Goal: Information Seeking & Learning: Learn about a topic

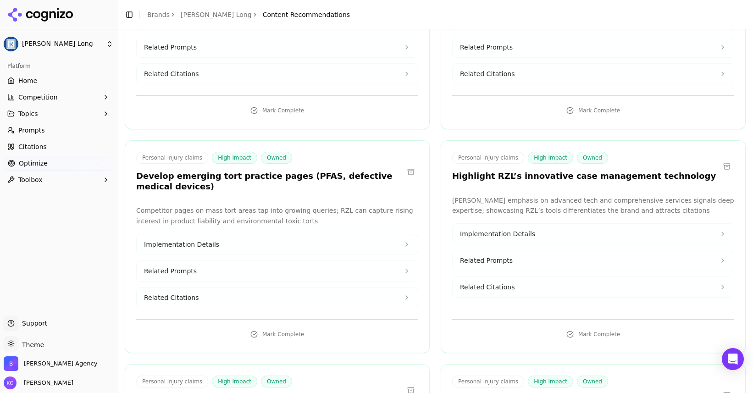
scroll to position [1192, 0]
click at [216, 233] on button "Implementation Details" at bounding box center [277, 243] width 281 height 20
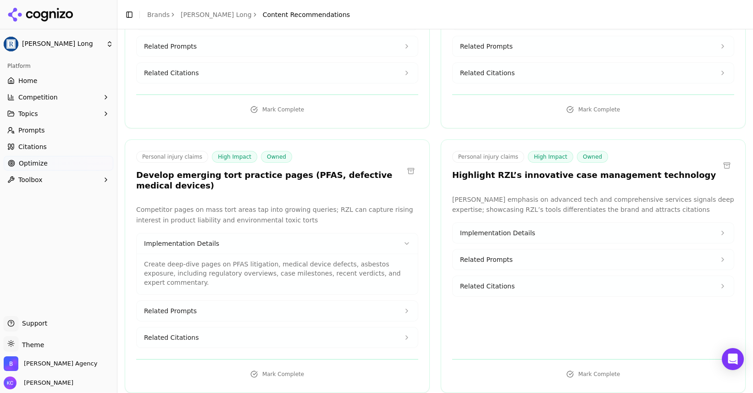
click at [179, 306] on span "Related Prompts" at bounding box center [170, 310] width 53 height 9
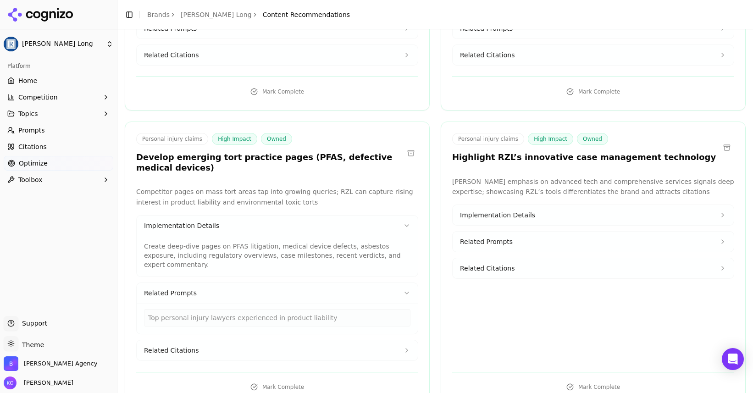
scroll to position [1212, 0]
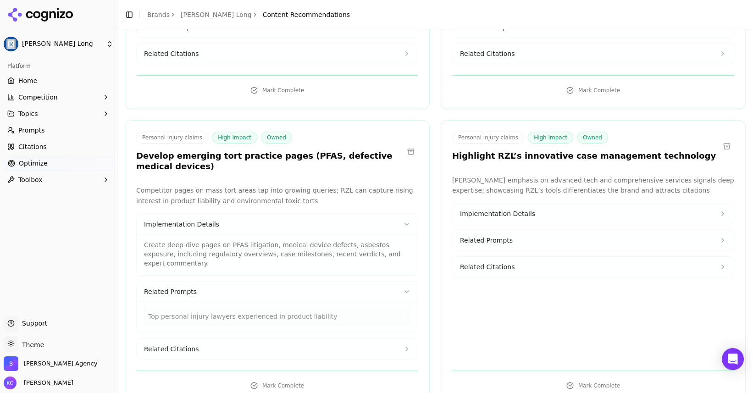
click at [209, 339] on button "Related Citations" at bounding box center [277, 349] width 281 height 20
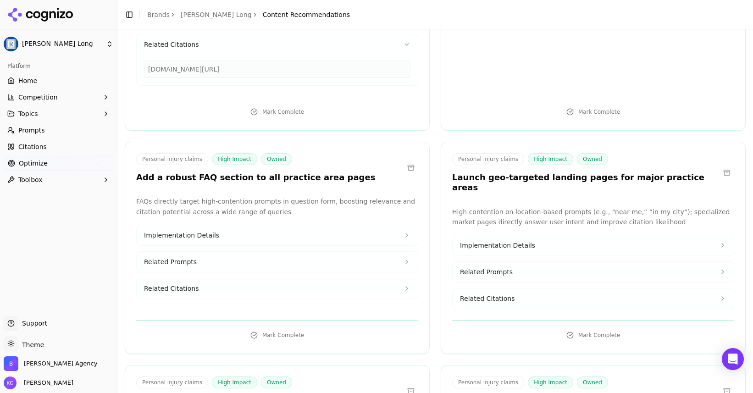
scroll to position [1518, 0]
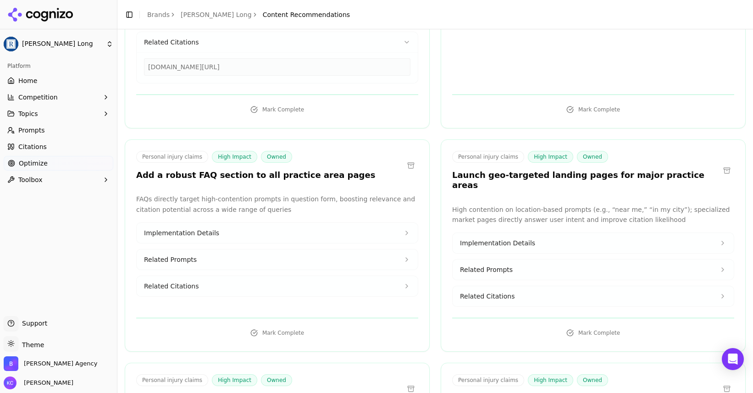
click at [187, 281] on span "Related Citations" at bounding box center [171, 285] width 55 height 9
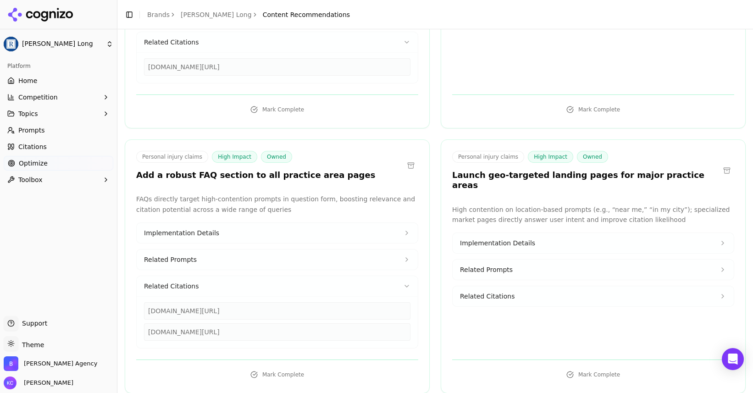
click at [191, 255] on span "Related Prompts" at bounding box center [170, 259] width 53 height 9
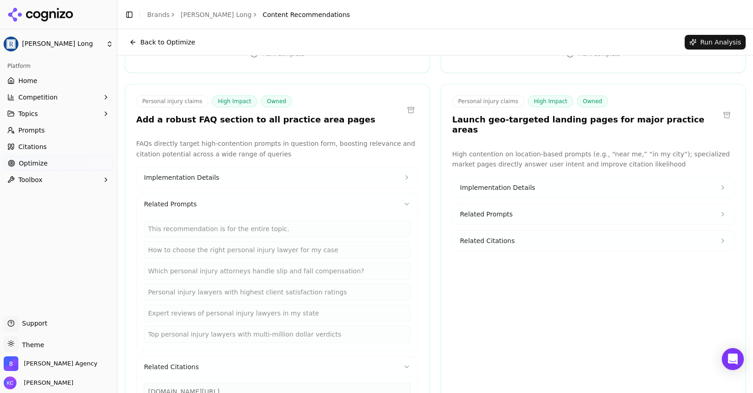
scroll to position [1532, 0]
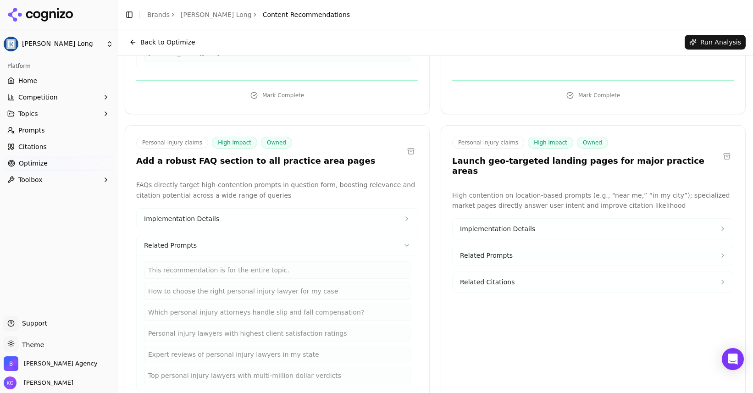
click at [509, 224] on span "Implementation Details" at bounding box center [497, 228] width 75 height 9
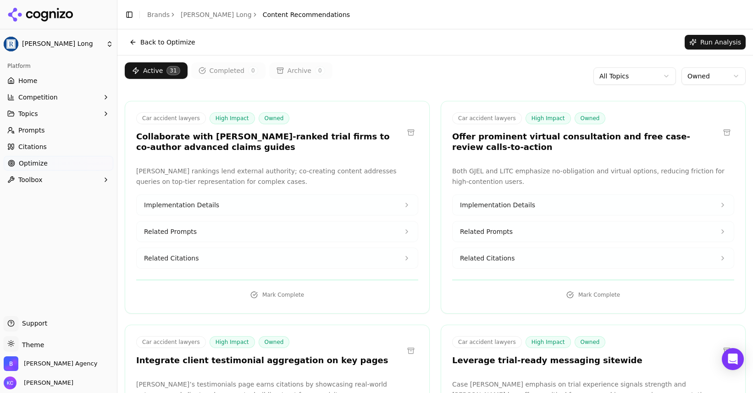
scroll to position [0, 0]
click at [38, 164] on span "Optimize" at bounding box center [33, 163] width 29 height 9
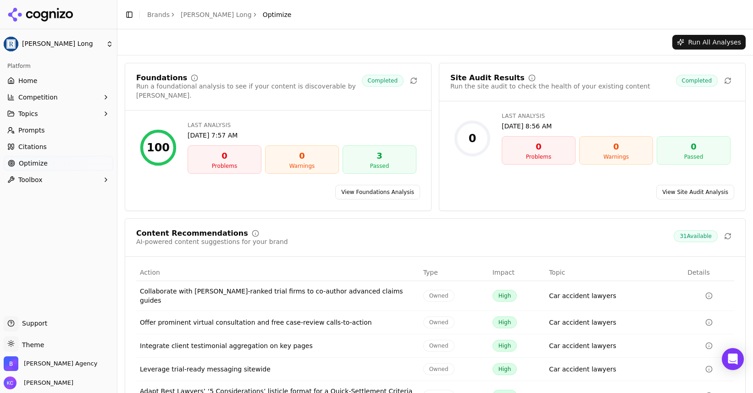
click at [41, 147] on span "Citations" at bounding box center [32, 146] width 28 height 9
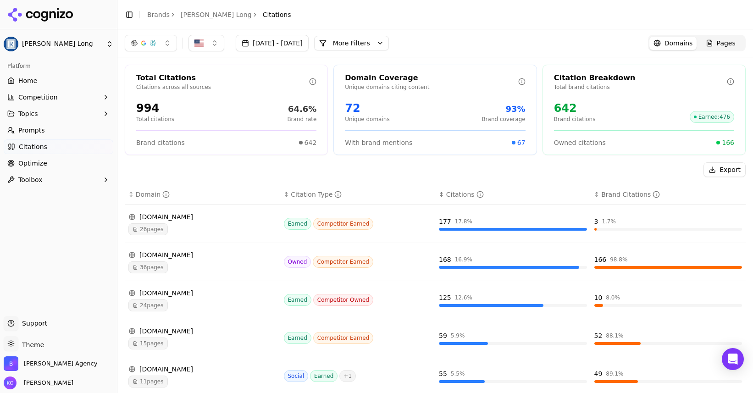
click at [34, 130] on span "Prompts" at bounding box center [31, 130] width 27 height 9
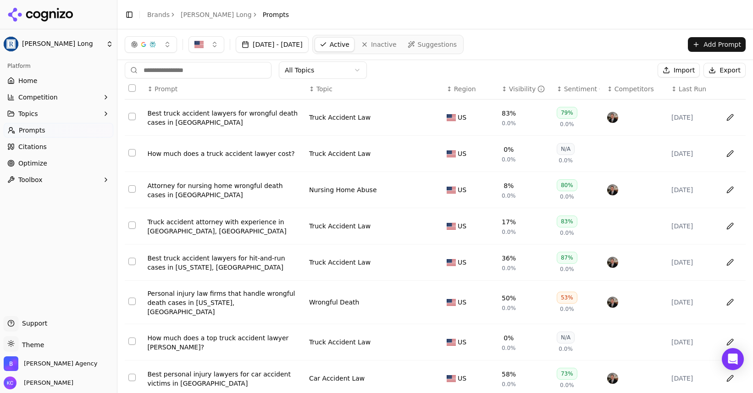
scroll to position [2, 0]
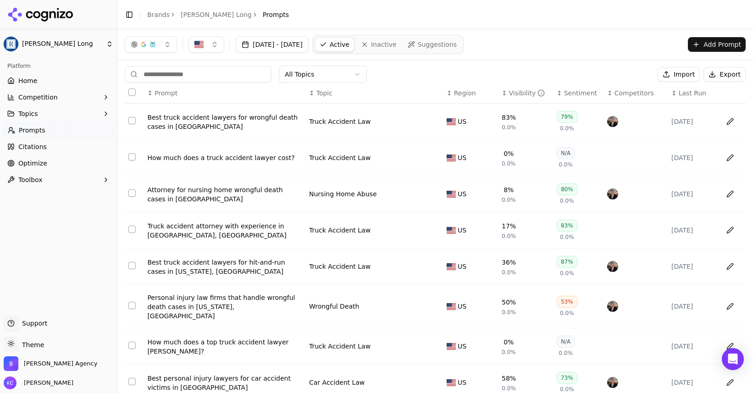
click at [457, 92] on span "Region" at bounding box center [465, 92] width 22 height 9
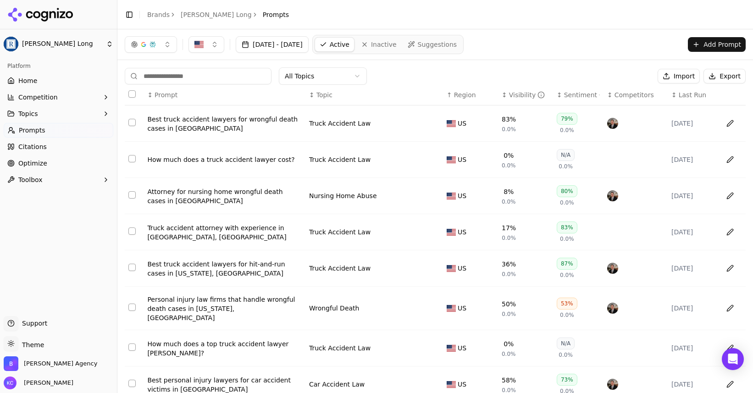
click at [457, 43] on span "Suggestions" at bounding box center [437, 44] width 39 height 9
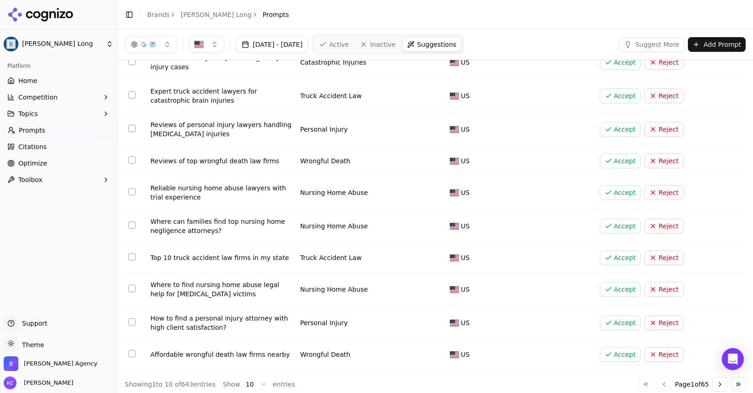
scroll to position [62, 0]
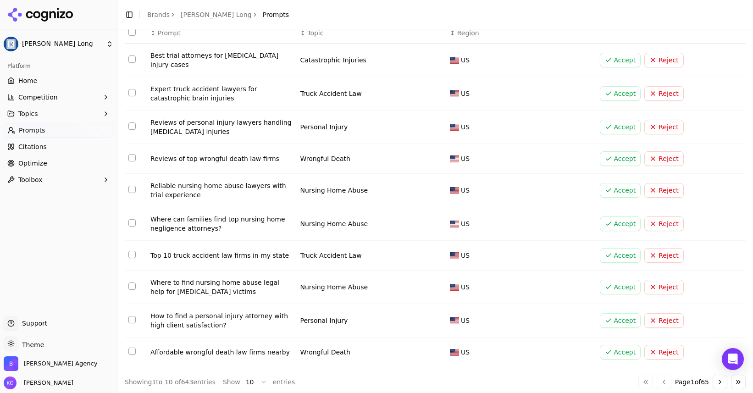
click at [719, 376] on button "Go to next page" at bounding box center [719, 382] width 15 height 15
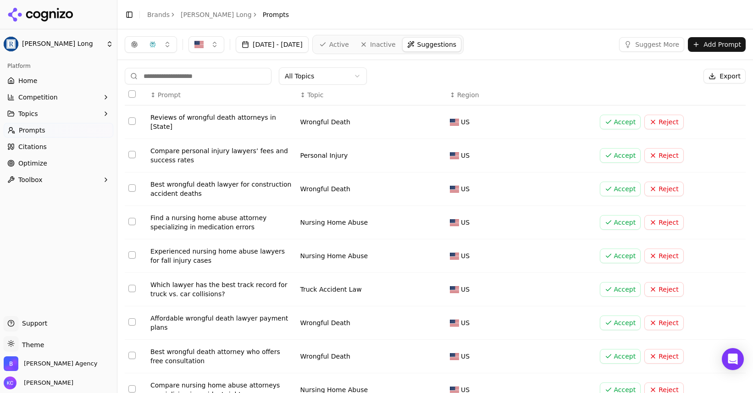
scroll to position [73, 0]
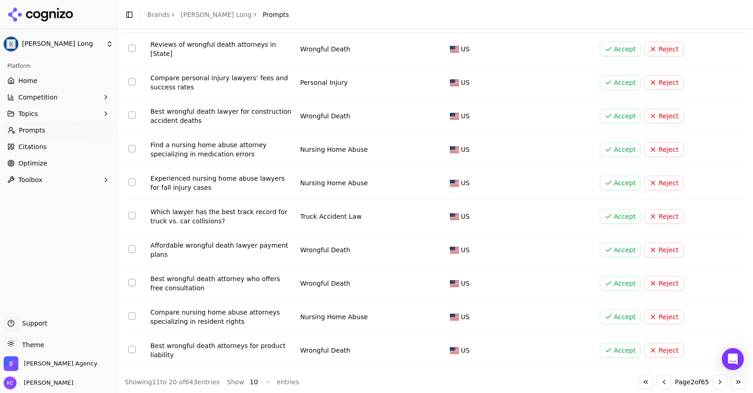
click at [639, 380] on button "Go to first page" at bounding box center [645, 382] width 15 height 15
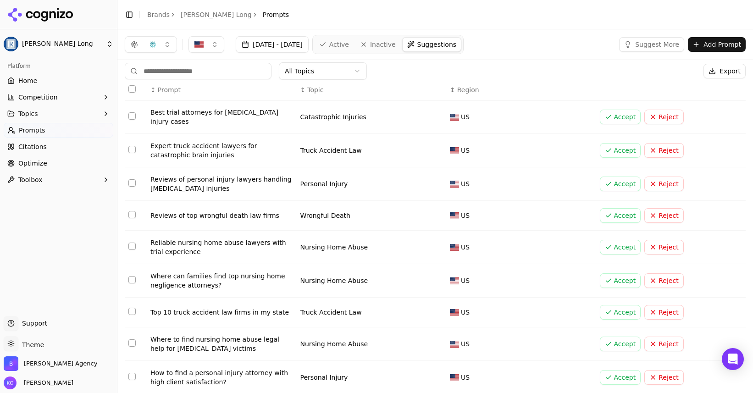
scroll to position [0, 0]
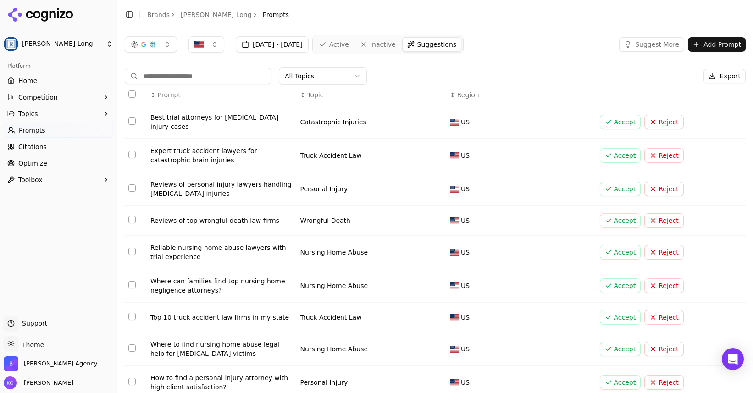
click at [168, 118] on div "Best trial attorneys for [MEDICAL_DATA] injury cases" at bounding box center [221, 122] width 143 height 18
click at [36, 182] on span "Toolbox" at bounding box center [30, 179] width 24 height 9
click at [41, 113] on button "Topics" at bounding box center [59, 113] width 110 height 15
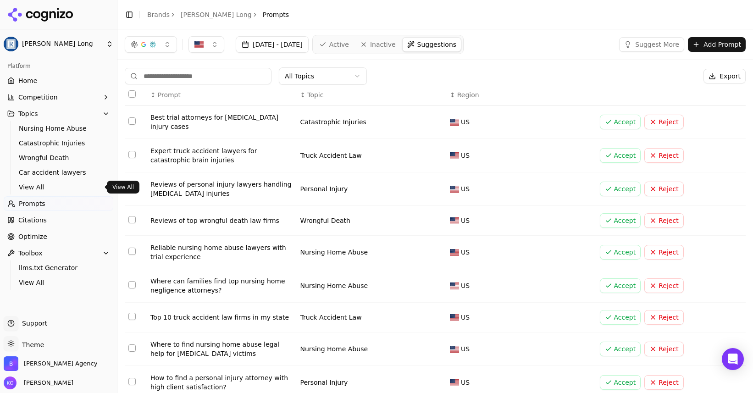
click at [37, 184] on span "View All" at bounding box center [59, 186] width 80 height 9
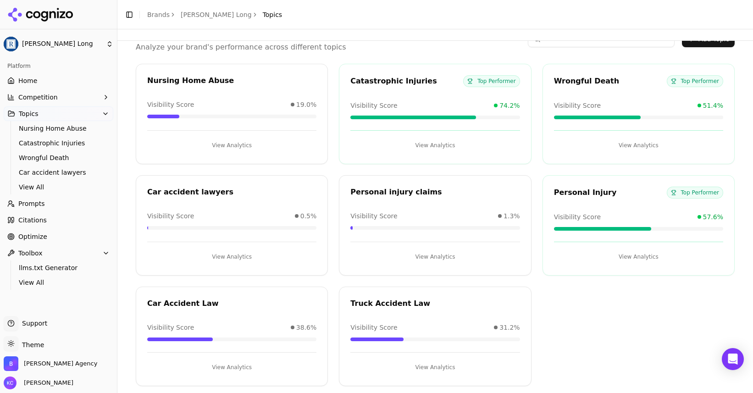
scroll to position [45, 0]
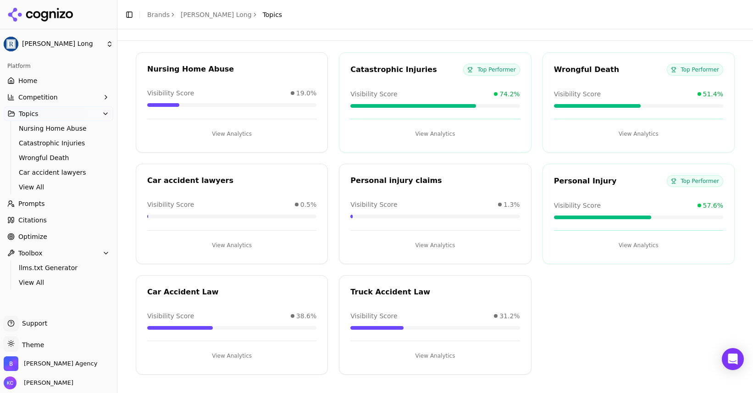
click at [227, 244] on button "View Analytics" at bounding box center [231, 245] width 169 height 15
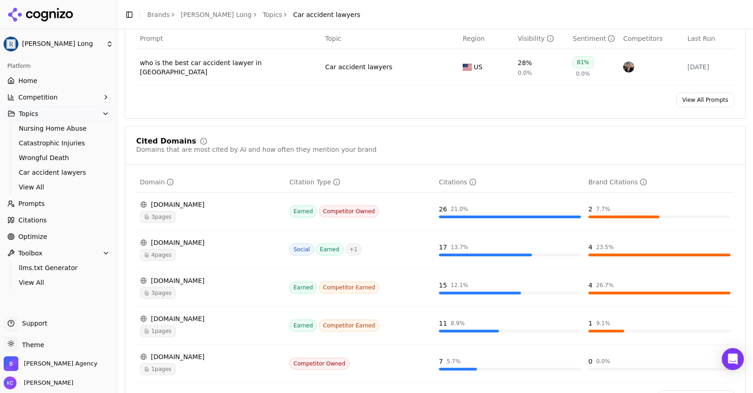
scroll to position [378, 0]
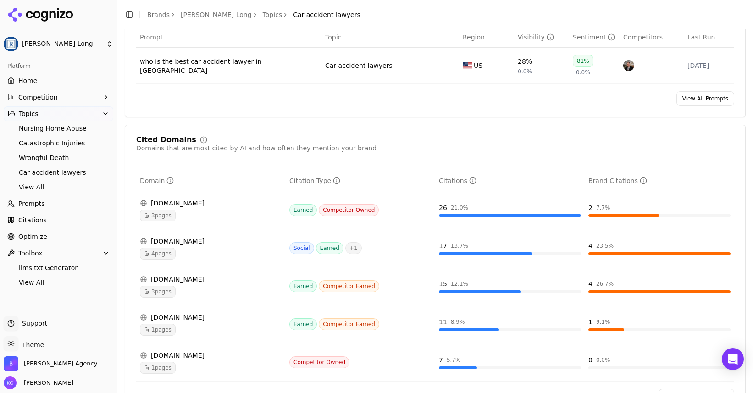
click at [157, 248] on span "4 pages" at bounding box center [158, 254] width 36 height 12
click at [177, 237] on div "[DOMAIN_NAME]" at bounding box center [211, 241] width 142 height 9
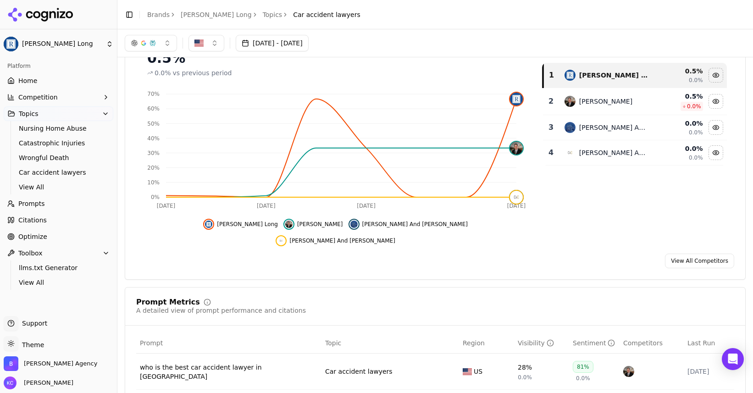
scroll to position [0, 0]
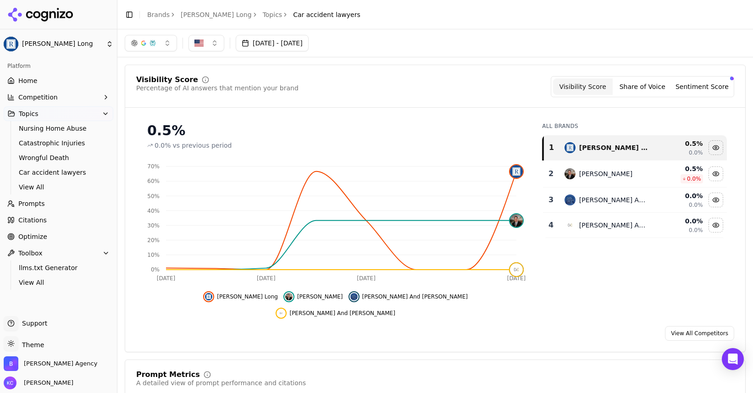
click at [50, 93] on span "Competition" at bounding box center [37, 97] width 39 height 9
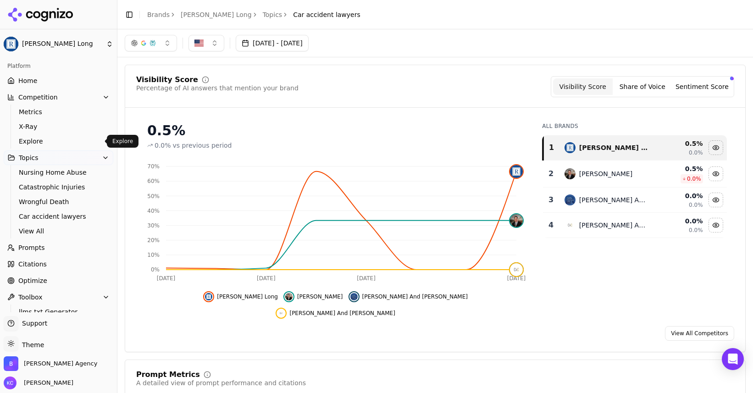
click at [33, 143] on span "Explore" at bounding box center [59, 141] width 80 height 9
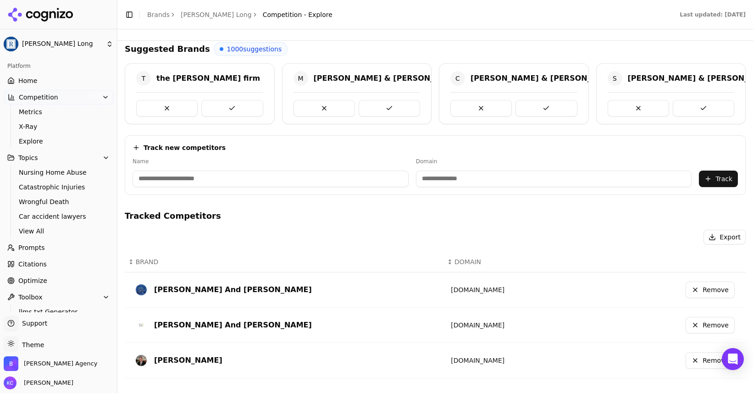
scroll to position [50, 0]
click at [112, 44] on html "[PERSON_NAME] Long Platform Home Competition Metrics X-Ray Explore Topics Nursi…" at bounding box center [376, 196] width 753 height 393
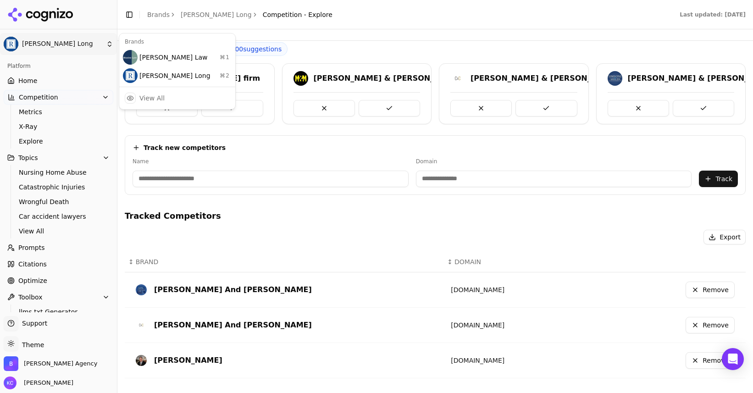
click at [48, 171] on html "[PERSON_NAME] Long Platform Home Competition Metrics X-Ray Explore Topics Nursi…" at bounding box center [376, 196] width 753 height 393
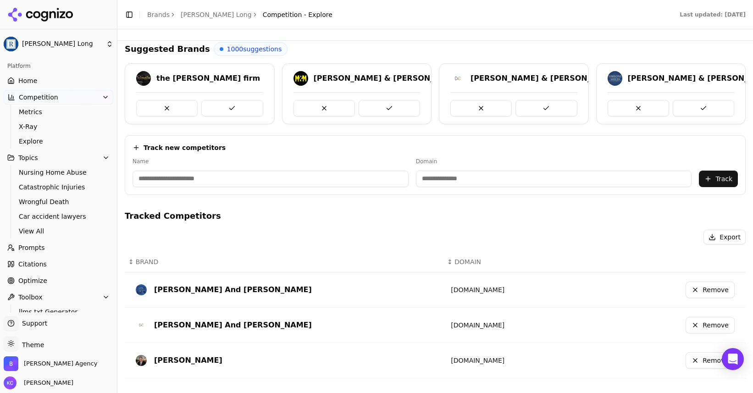
click at [103, 159] on icon "button" at bounding box center [105, 157] width 7 height 7
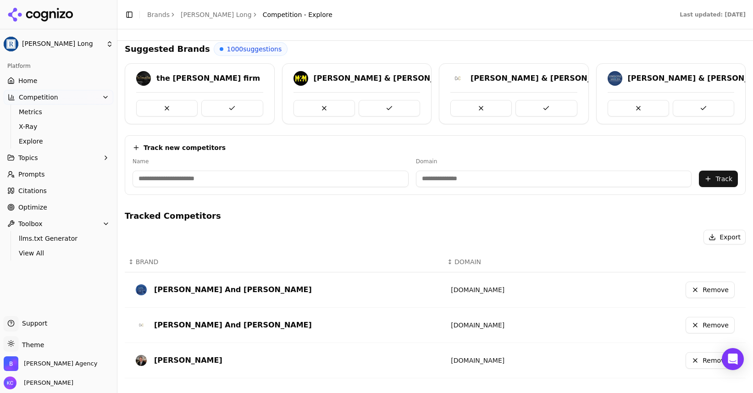
click at [20, 159] on span "Topics" at bounding box center [28, 157] width 20 height 9
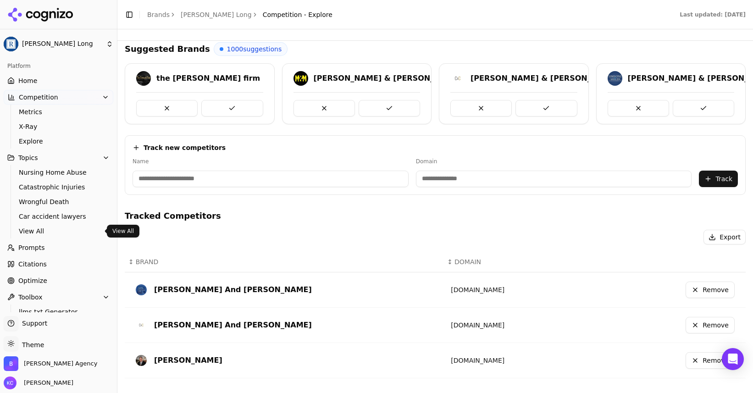
click at [41, 228] on span "View All" at bounding box center [59, 230] width 80 height 9
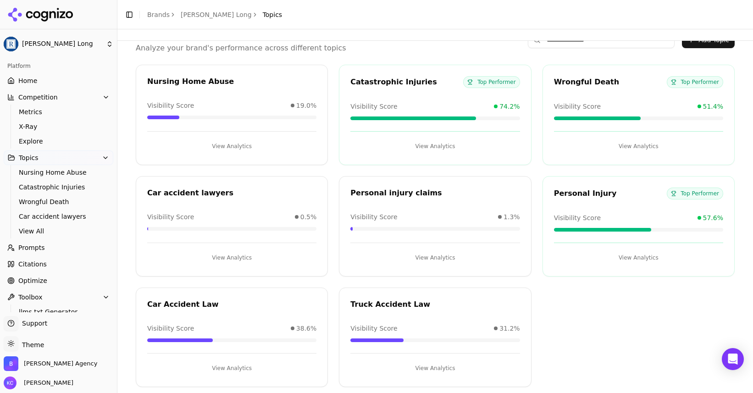
scroll to position [45, 0]
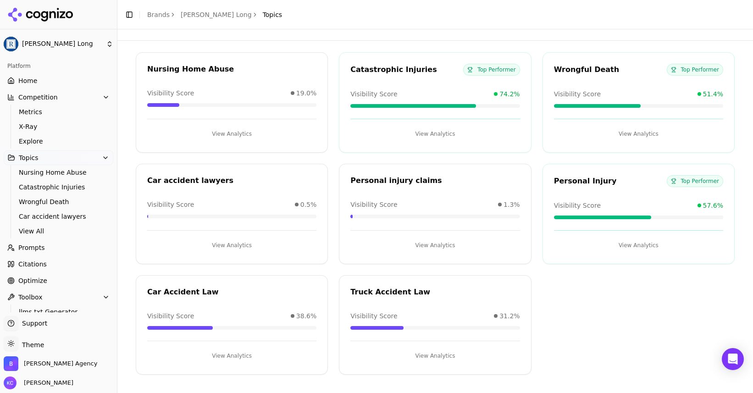
click at [228, 243] on button "View Analytics" at bounding box center [231, 245] width 169 height 15
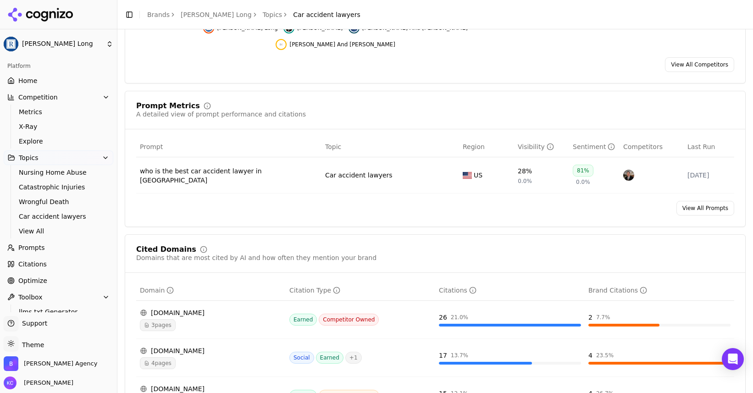
scroll to position [280, 0]
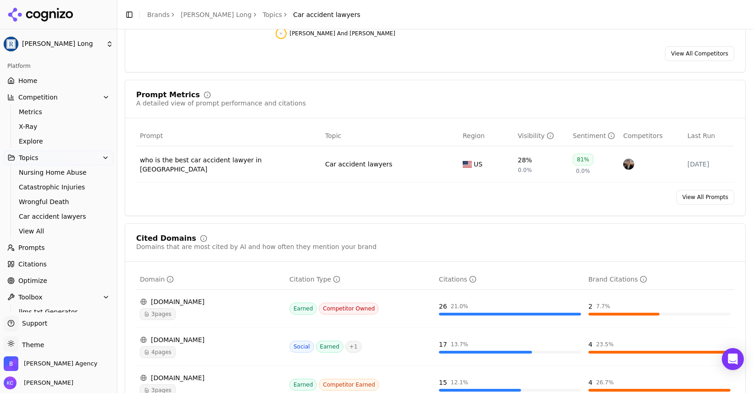
click at [39, 278] on span "Optimize" at bounding box center [32, 280] width 29 height 9
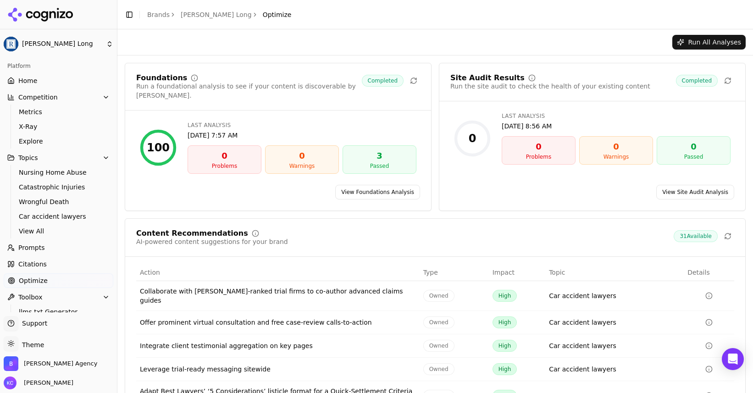
scroll to position [44, 0]
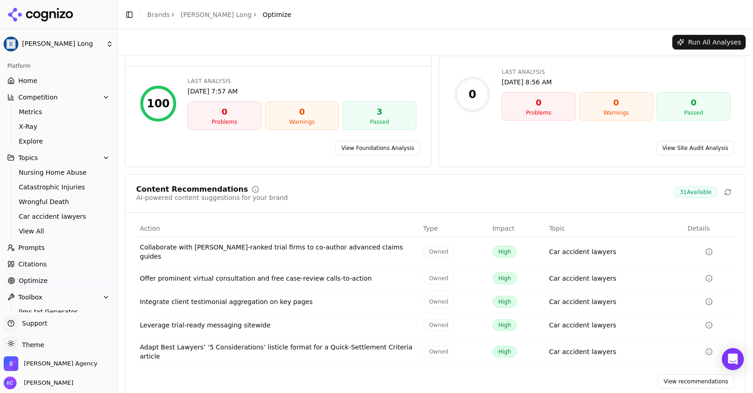
click at [703, 374] on link "View recommendations" at bounding box center [695, 381] width 77 height 15
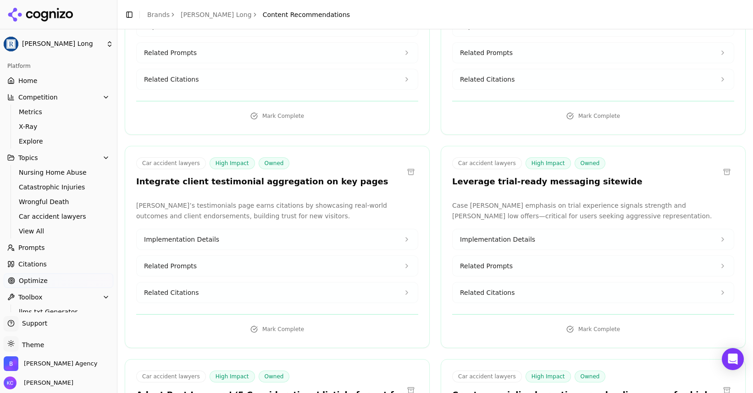
scroll to position [182, 0]
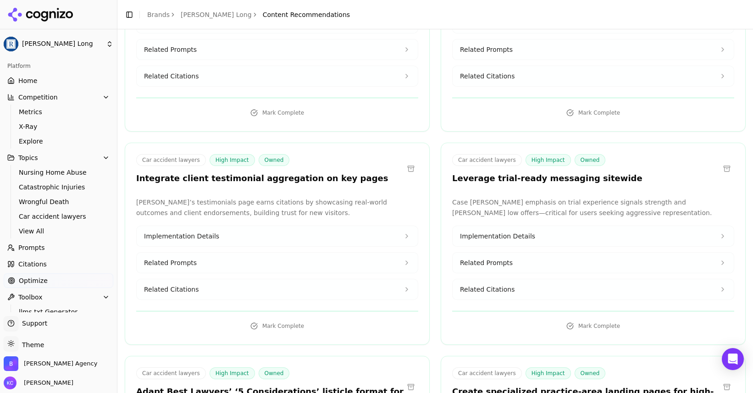
click at [253, 236] on button "Implementation Details" at bounding box center [277, 236] width 281 height 20
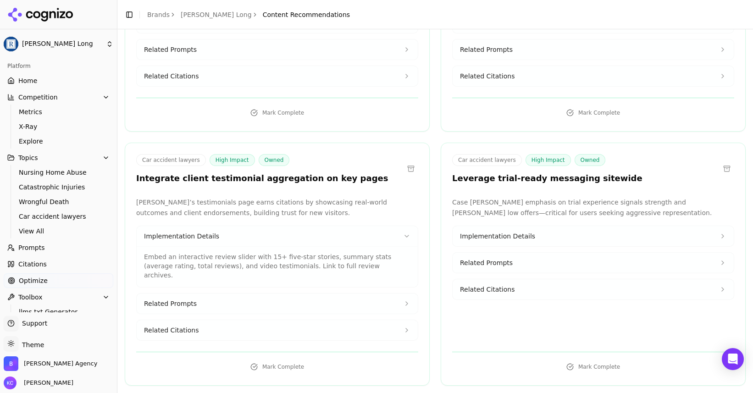
click at [177, 325] on span "Related Citations" at bounding box center [171, 329] width 55 height 9
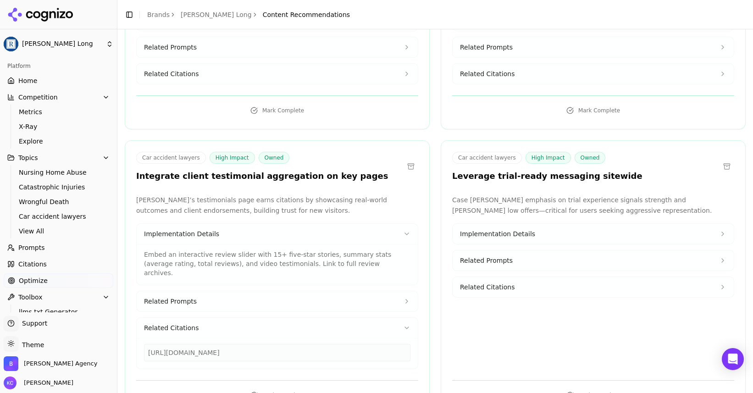
click at [236, 344] on div "[URL][DOMAIN_NAME]" at bounding box center [277, 352] width 266 height 17
drag, startPoint x: 283, startPoint y: 345, endPoint x: 133, endPoint y: 342, distance: 149.9
click at [133, 342] on div "[PERSON_NAME]’s testimonials page earns citations by showcasing real-world outc…" at bounding box center [277, 282] width 304 height 174
copy div "[URL][DOMAIN_NAME]"
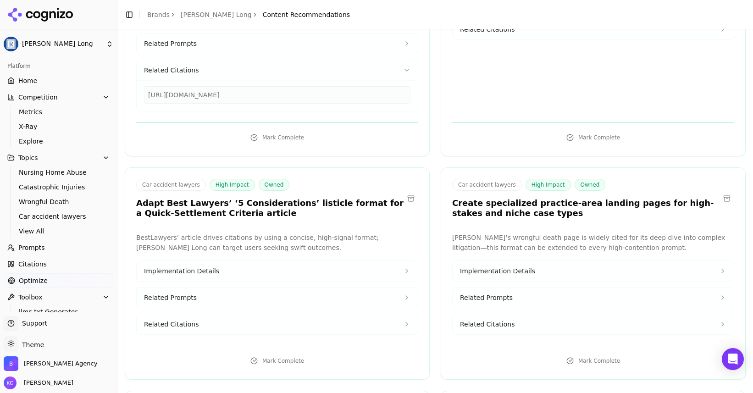
scroll to position [448, 0]
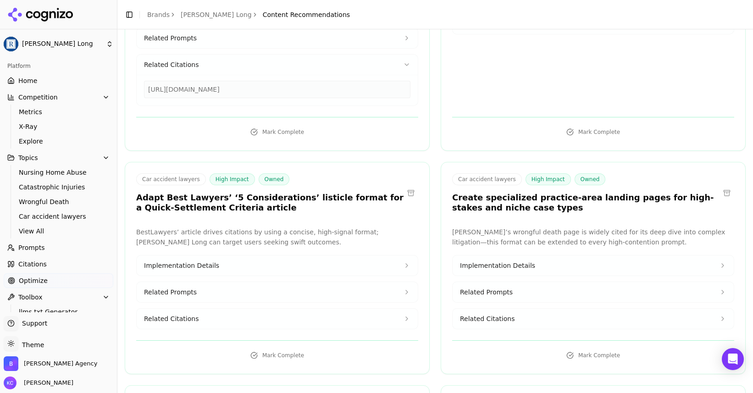
click at [210, 261] on span "Implementation Details" at bounding box center [181, 265] width 75 height 9
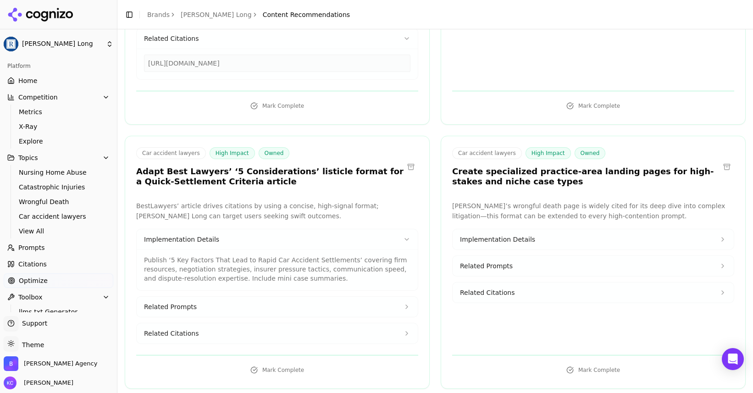
scroll to position [475, 0]
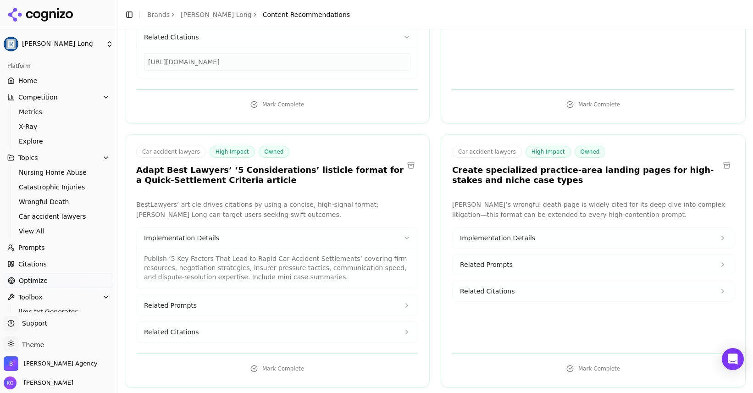
click at [188, 301] on span "Related Prompts" at bounding box center [170, 305] width 53 height 9
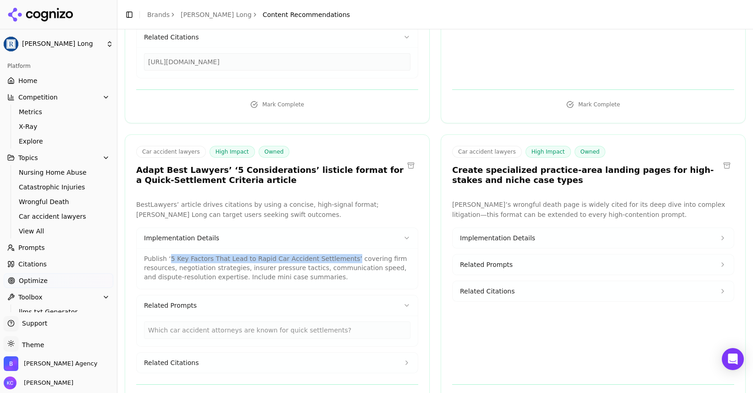
drag, startPoint x: 169, startPoint y: 250, endPoint x: 345, endPoint y: 248, distance: 176.0
click at [345, 254] on p "Publish ‘5 Key Factors That Lead to Rapid Car Accident Settlements’ covering fi…" at bounding box center [277, 268] width 266 height 28
copy p "5 Key Factors That Lead to Rapid Car Accident Settlements’"
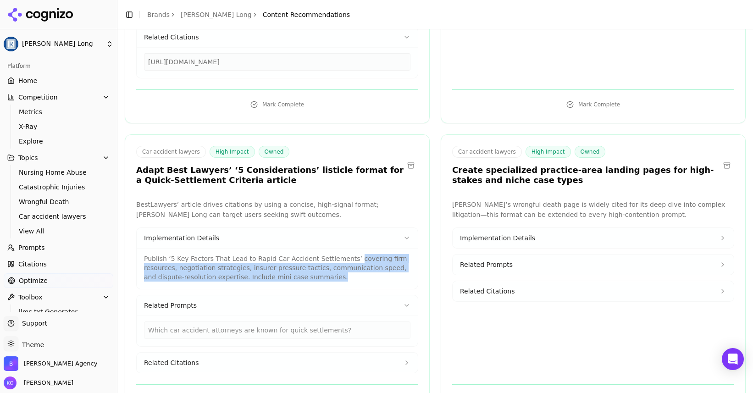
drag, startPoint x: 348, startPoint y: 250, endPoint x: 349, endPoint y: 273, distance: 23.4
click at [349, 273] on div "Publish ‘5 Key Factors That Lead to Rapid Car Accident Settlements’ covering fi…" at bounding box center [277, 268] width 281 height 41
copy p "covering firm resources, negotiation strategies, insurer pressure tactics, comm…"
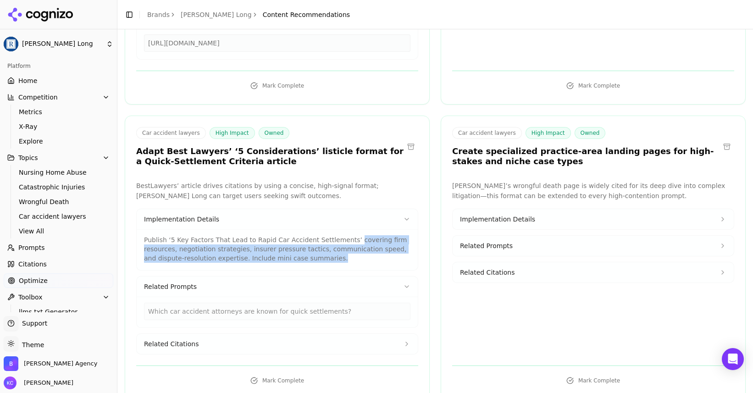
scroll to position [497, 0]
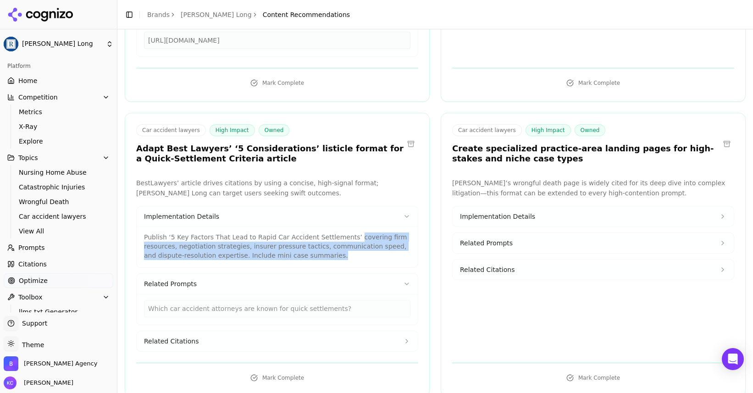
click at [186, 336] on span "Related Citations" at bounding box center [171, 340] width 55 height 9
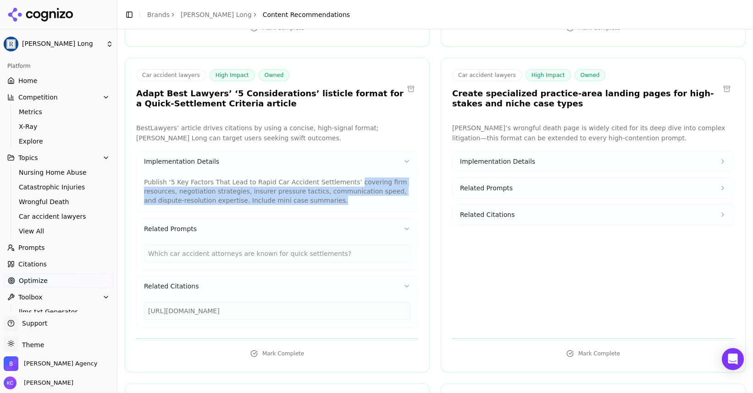
scroll to position [558, 0]
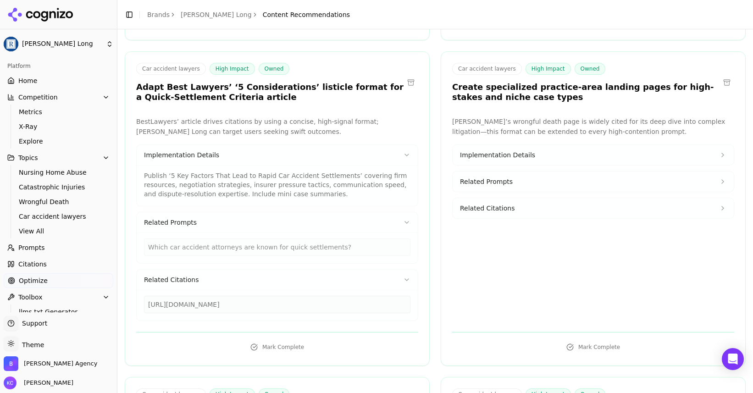
click at [237, 296] on div "[URL][DOMAIN_NAME]" at bounding box center [277, 304] width 266 height 17
drag, startPoint x: 148, startPoint y: 296, endPoint x: 365, endPoint y: 297, distance: 216.8
click at [365, 297] on div "[URL][DOMAIN_NAME]" at bounding box center [277, 304] width 266 height 17
copy div "[URL][DOMAIN_NAME]"
